Goal: Transaction & Acquisition: Purchase product/service

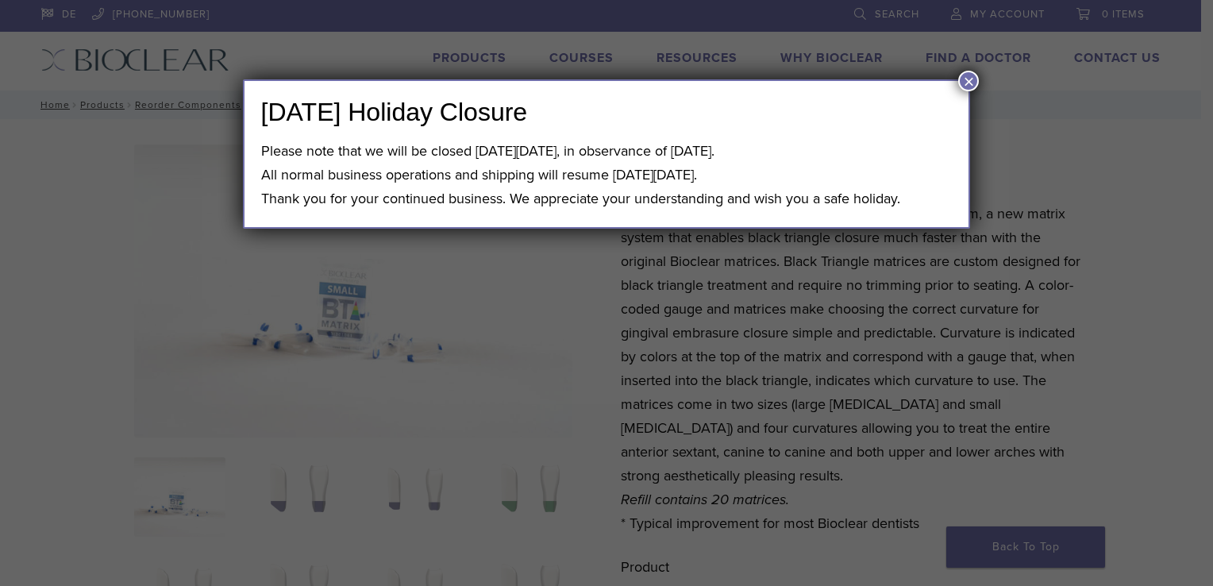
click at [972, 79] on button "×" at bounding box center [968, 81] width 21 height 21
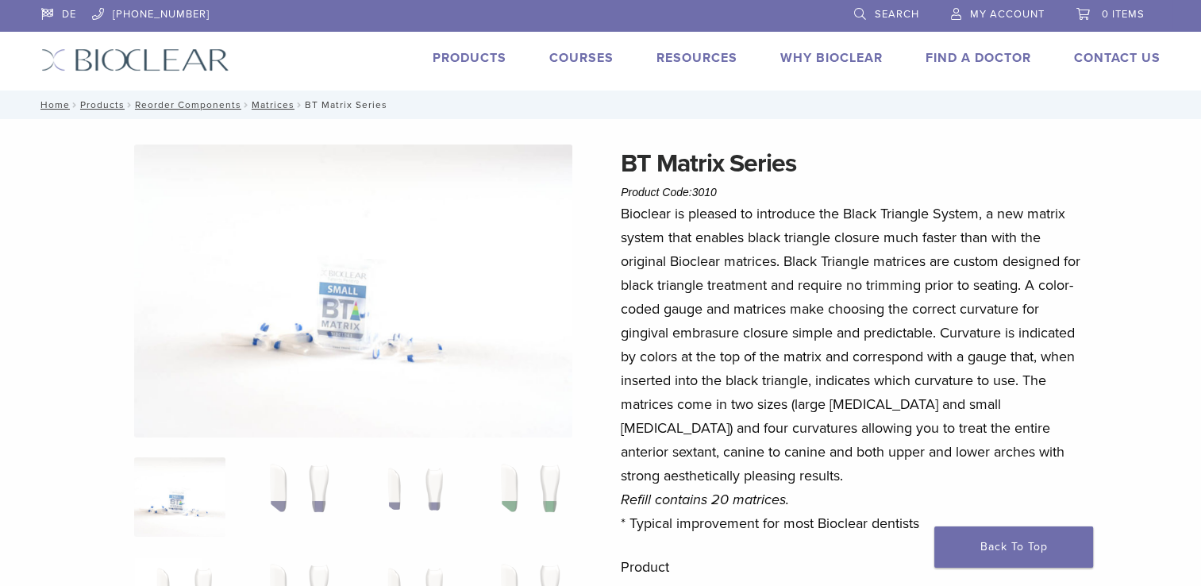
click at [471, 61] on link "Products" at bounding box center [470, 58] width 74 height 16
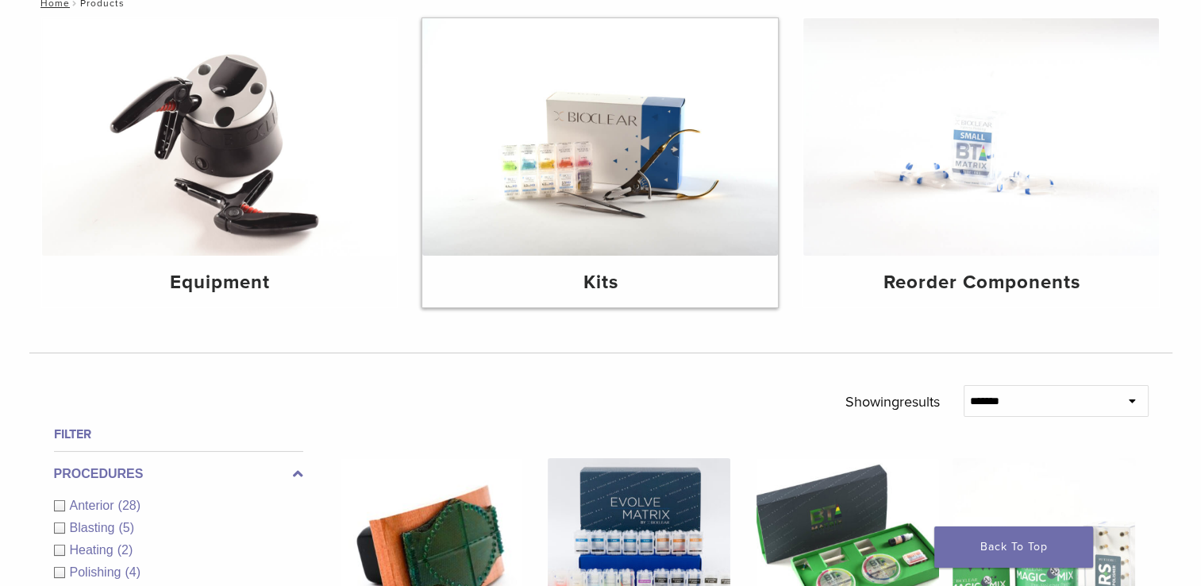
scroll to position [211, 0]
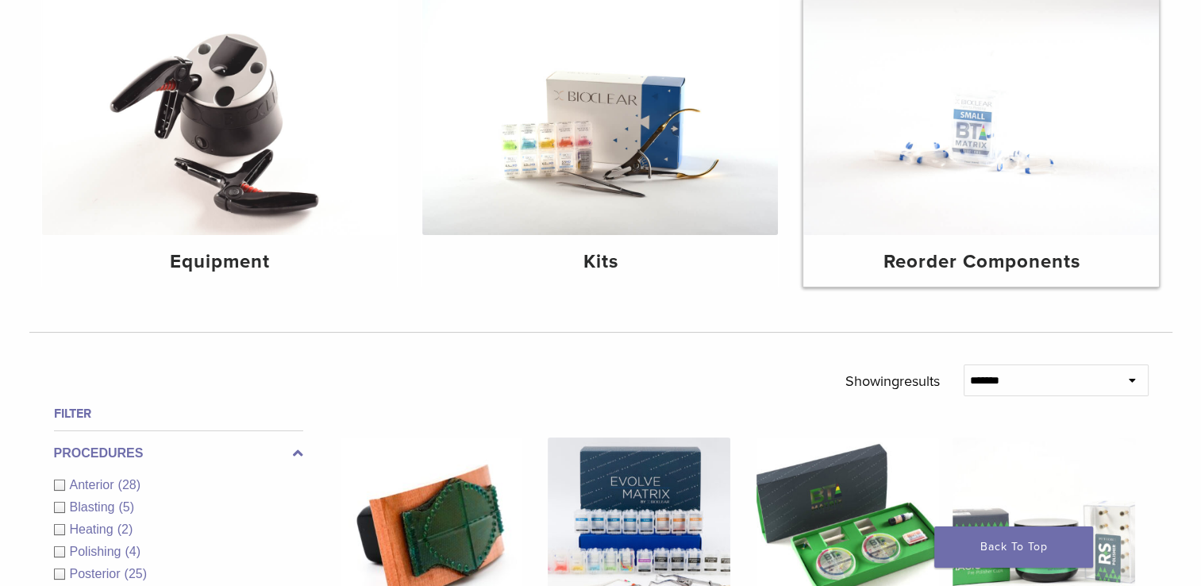
click at [912, 175] on img at bounding box center [982, 116] width 356 height 237
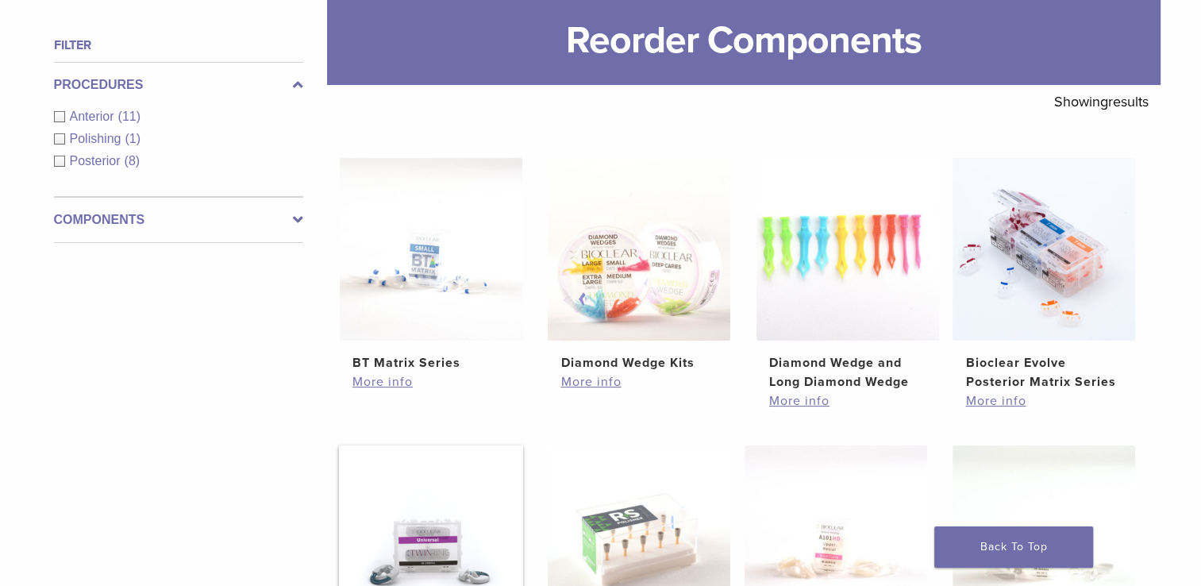
scroll to position [211, 0]
click at [445, 281] on img at bounding box center [431, 250] width 183 height 183
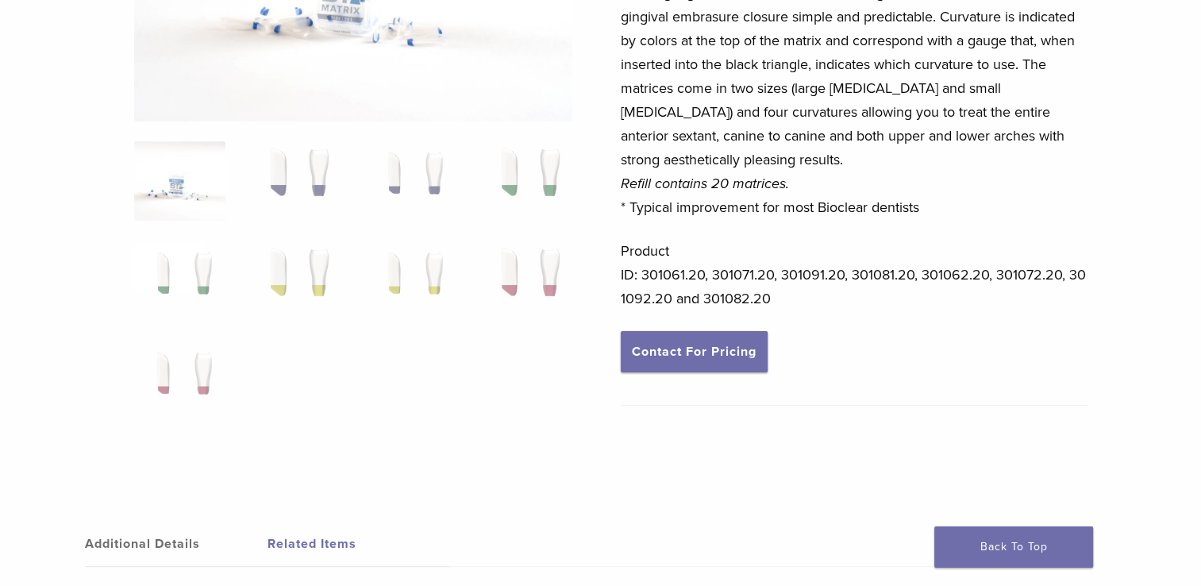
scroll to position [529, 0]
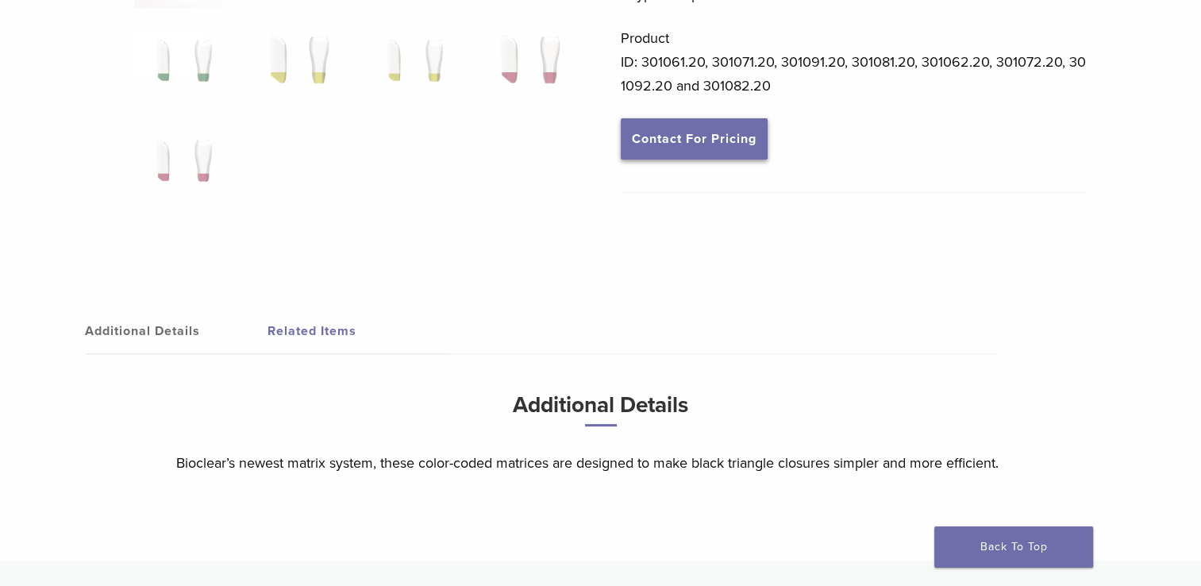
click at [734, 145] on link "Contact For Pricing" at bounding box center [694, 138] width 147 height 41
